Goal: Transaction & Acquisition: Download file/media

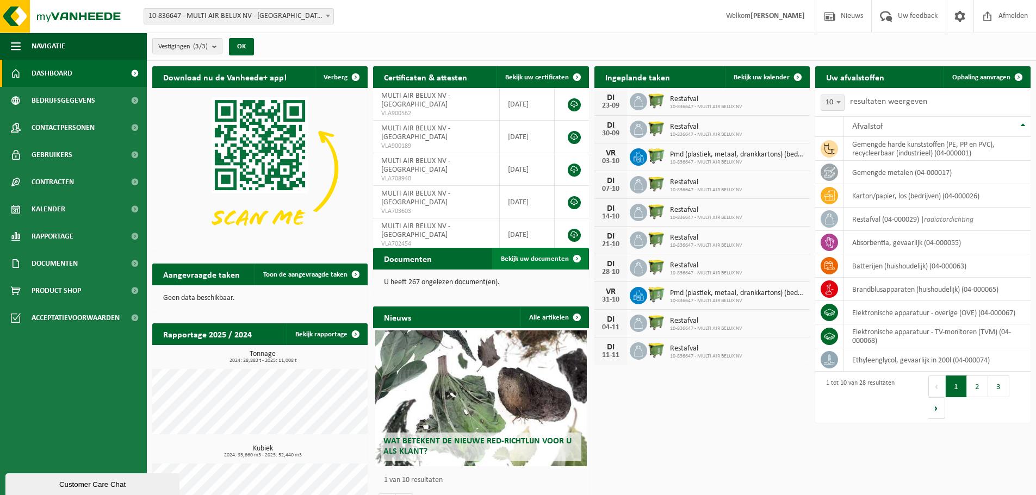
click at [531, 257] on span "Bekijk uw documenten" at bounding box center [535, 258] width 68 height 7
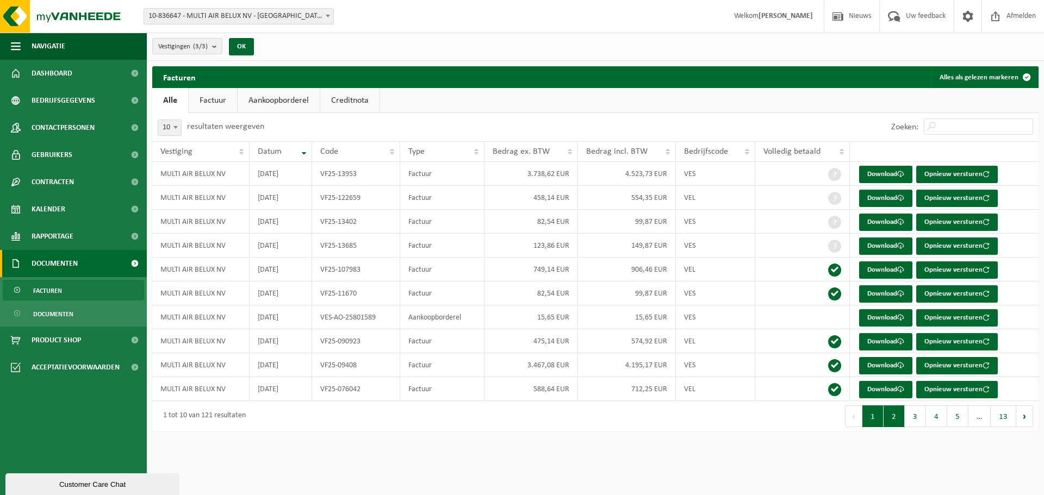
click at [893, 419] on button "2" at bounding box center [893, 417] width 21 height 22
click at [890, 365] on link "Download" at bounding box center [885, 365] width 53 height 17
